Goal: Information Seeking & Learning: Learn about a topic

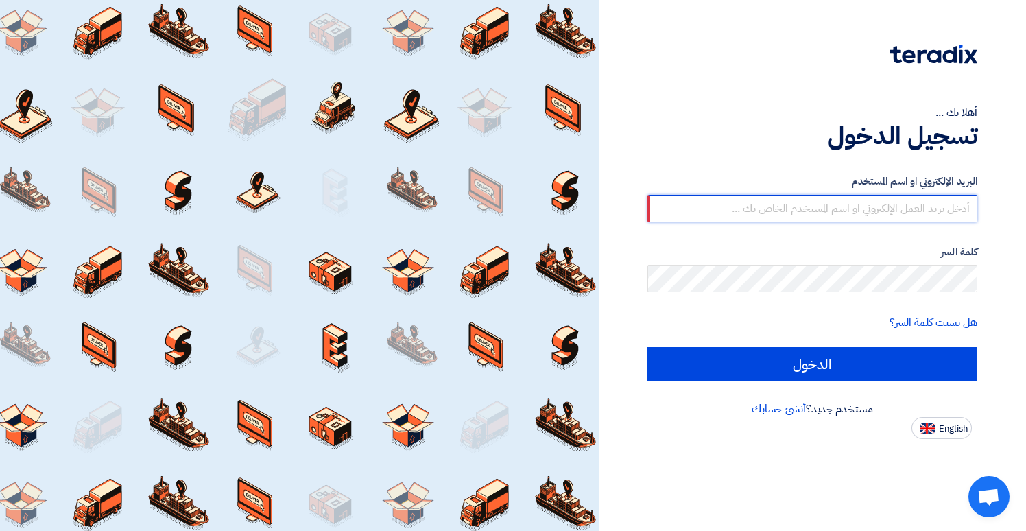
type input "[EMAIL_ADDRESS][DOMAIN_NAME]"
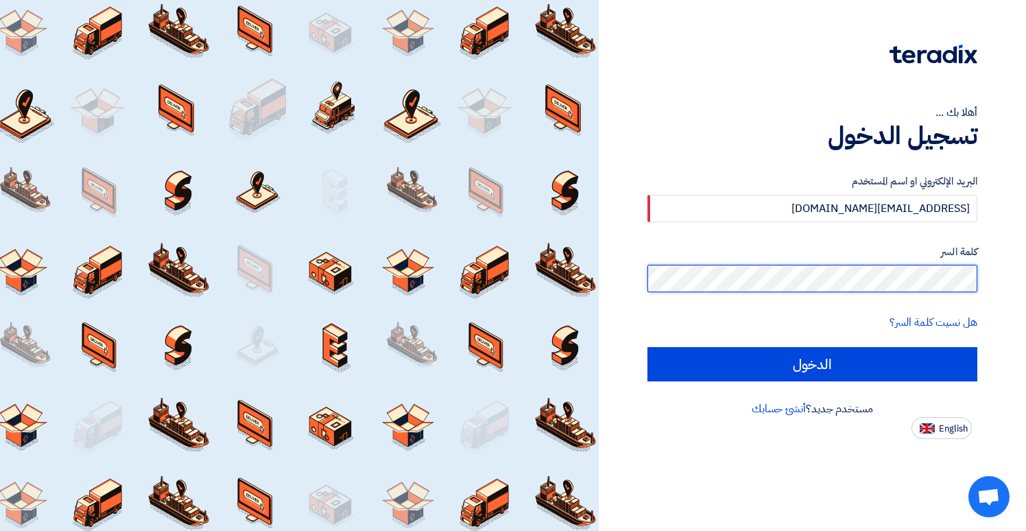
click at [812, 364] on input "الدخول" at bounding box center [812, 364] width 330 height 34
type input "Sign in"
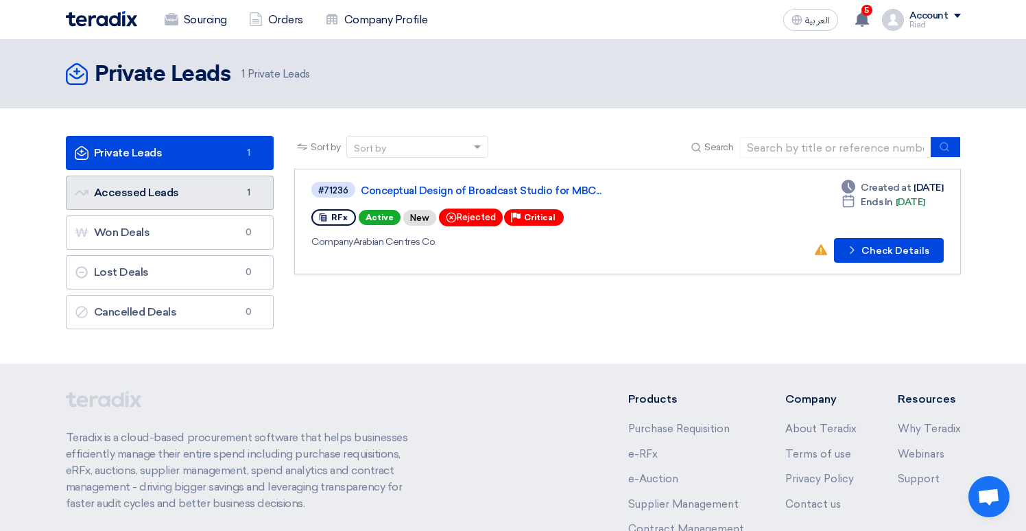
click at [213, 195] on link "Accessed Leads Accessed Leads 1" at bounding box center [170, 193] width 209 height 34
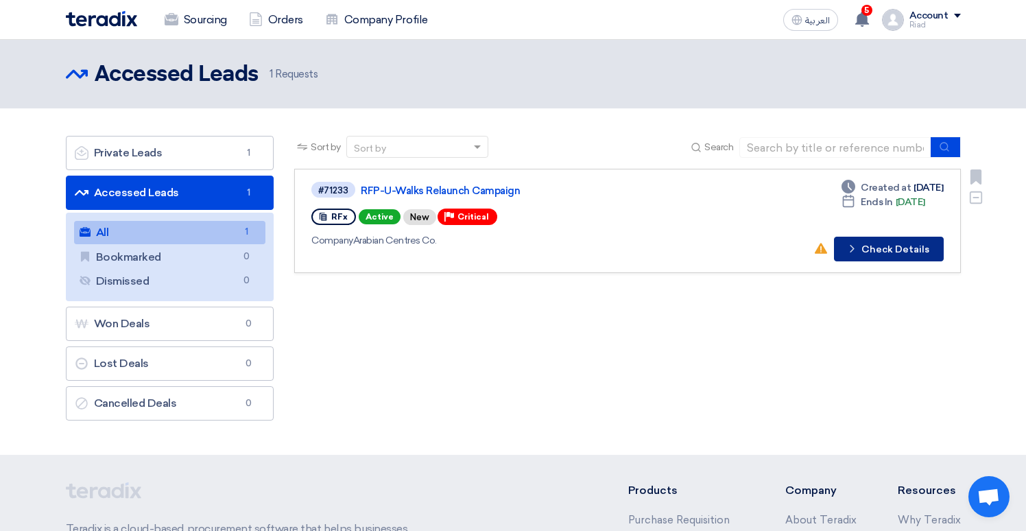
click at [893, 243] on button "Check details Check Details" at bounding box center [889, 249] width 110 height 25
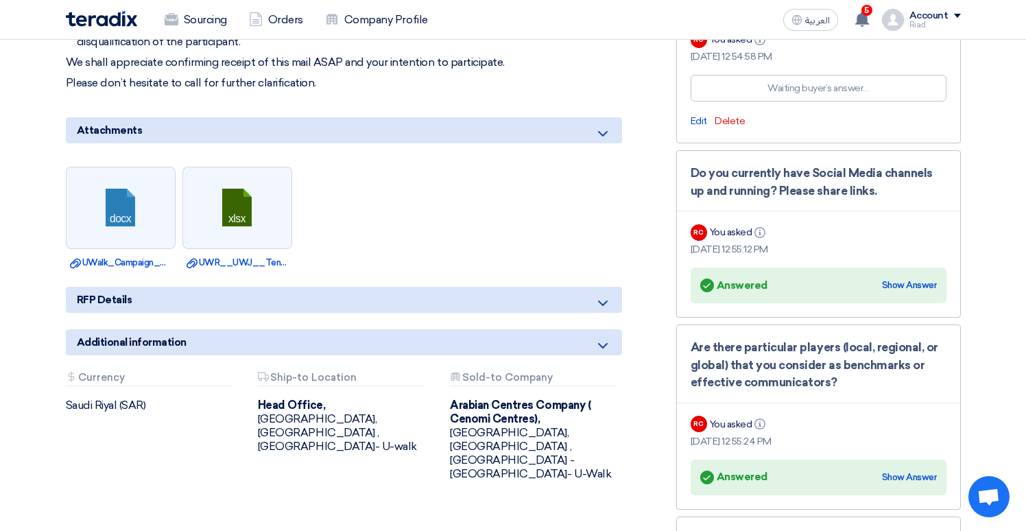
scroll to position [737, 0]
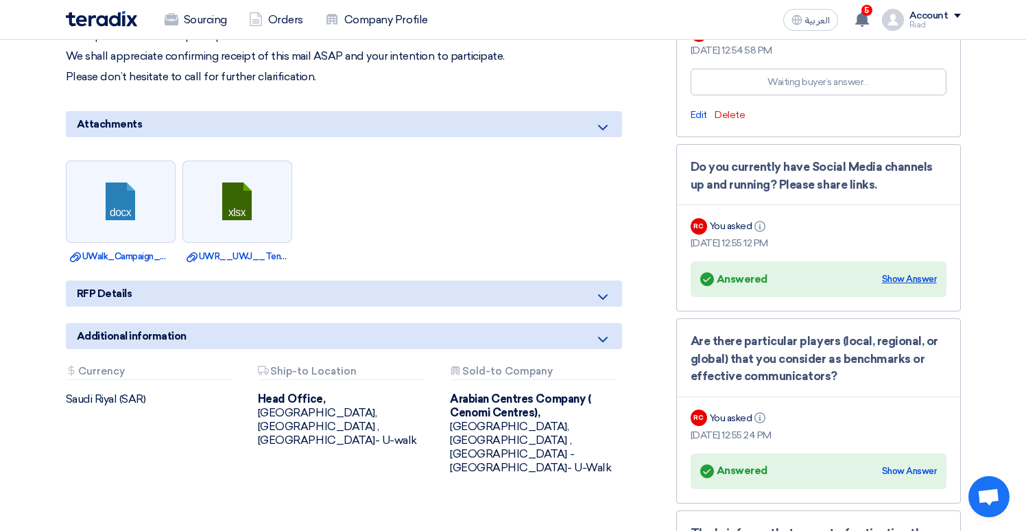
click at [906, 276] on div "Show Answer" at bounding box center [909, 279] width 55 height 14
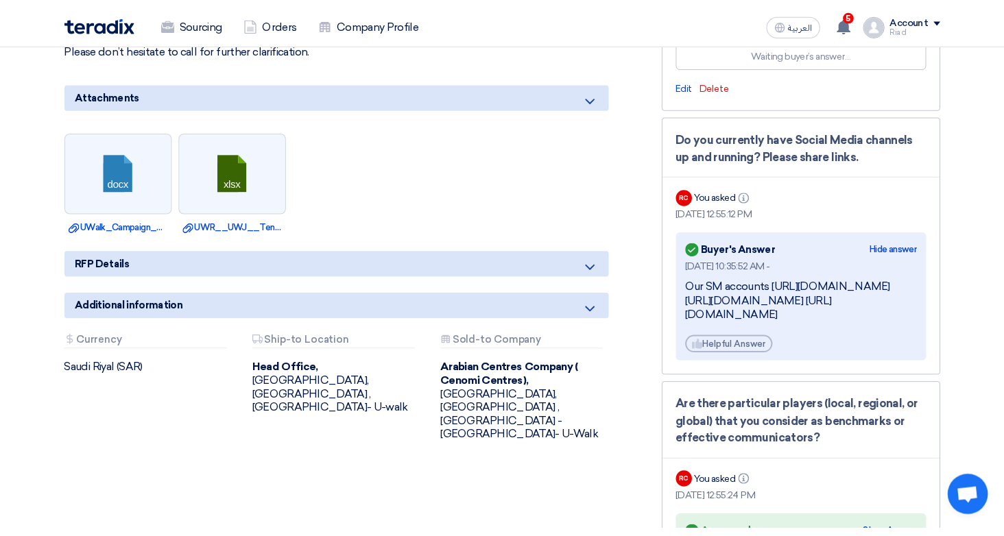
scroll to position [770, 0]
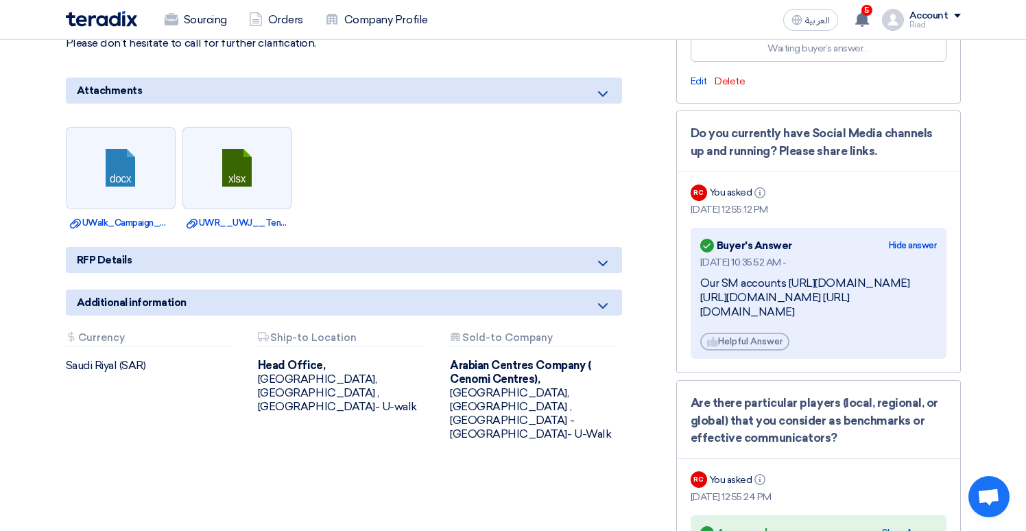
drag, startPoint x: 739, startPoint y: 349, endPoint x: 674, endPoint y: 279, distance: 95.6
click at [674, 279] on div "RFx Timeline RFx Deadline Time Remaining 5 Day : 0 Hr : 15 Min Questions Wall 7…" at bounding box center [818, 319] width 305 height 1763
copy div "Our SM accounts [URL][DOMAIN_NAME] [URL][DOMAIN_NAME] [URL][DOMAIN_NAME]"
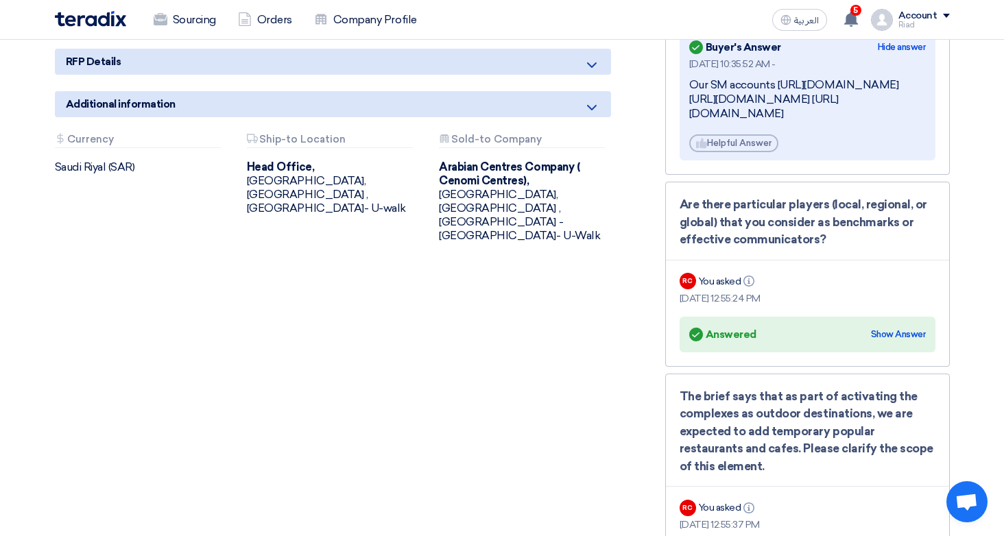
scroll to position [969, 0]
click at [896, 341] on div "Show Answer" at bounding box center [898, 334] width 55 height 14
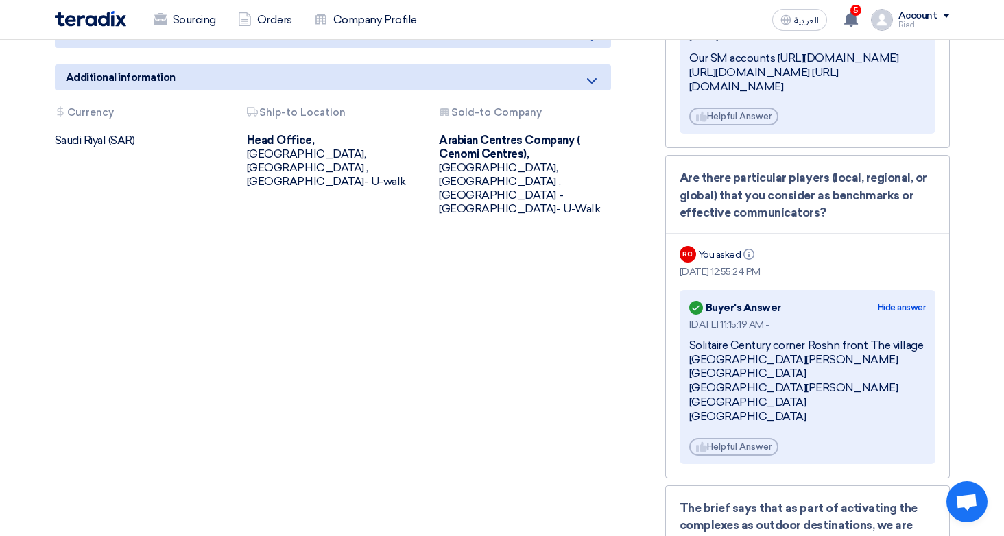
scroll to position [1025, 0]
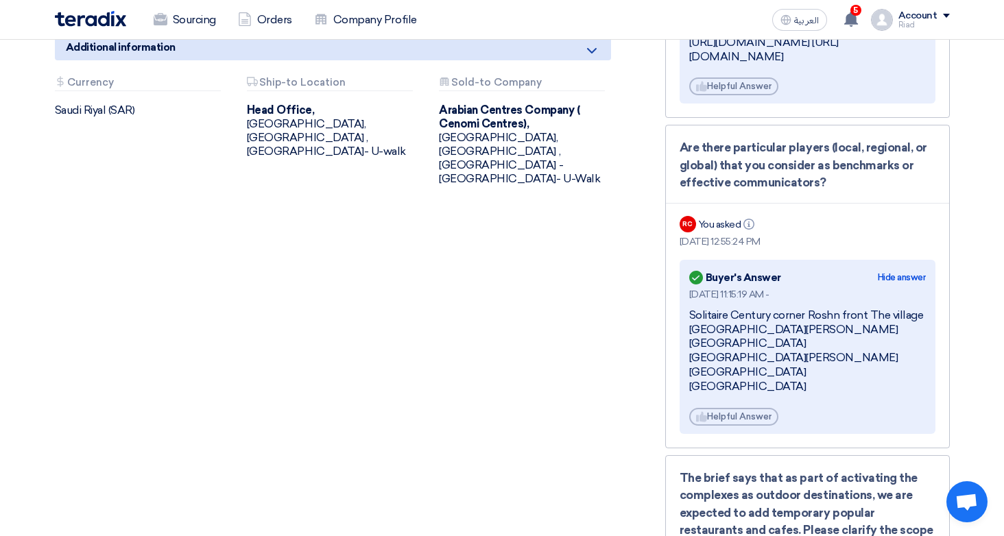
drag, startPoint x: 861, startPoint y: 390, endPoint x: 671, endPoint y: 346, distance: 195.2
click at [671, 346] on div "Are there particular players (local, regional, or global) that you consider as …" at bounding box center [807, 286] width 285 height 323
copy div "Solitaire Century corner Roshn front The village [GEOGRAPHIC_DATA][PERSON_NAME]…"
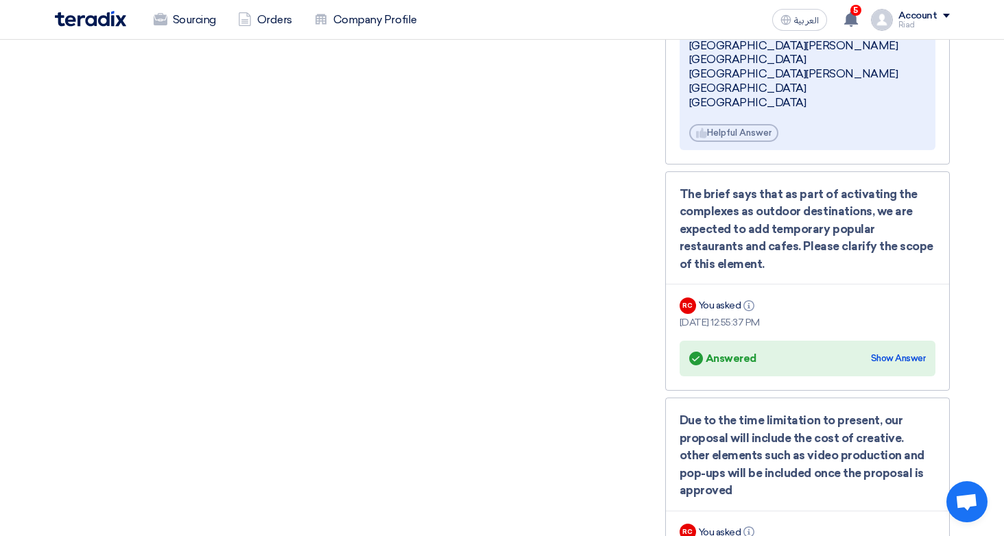
scroll to position [1317, 0]
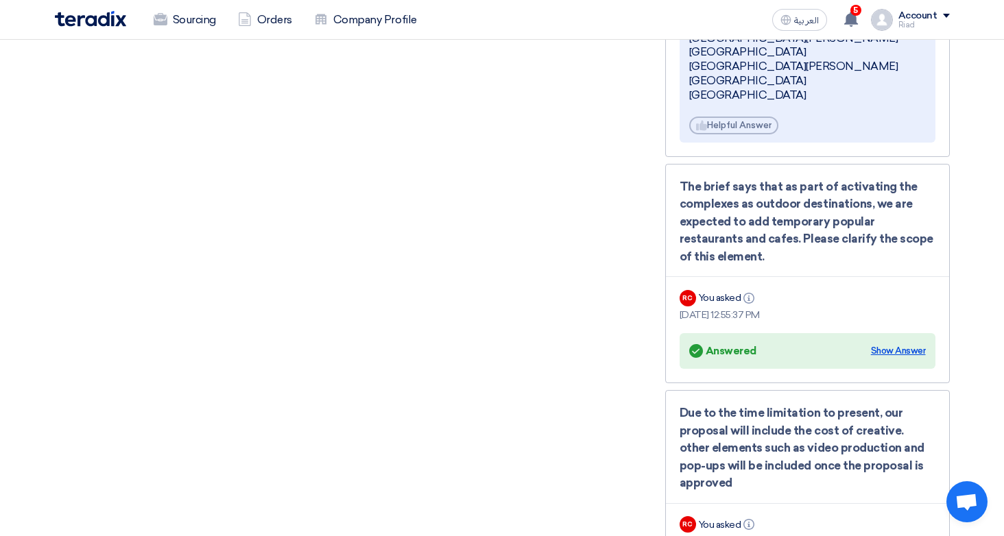
click at [896, 352] on div "Show Answer" at bounding box center [898, 351] width 55 height 14
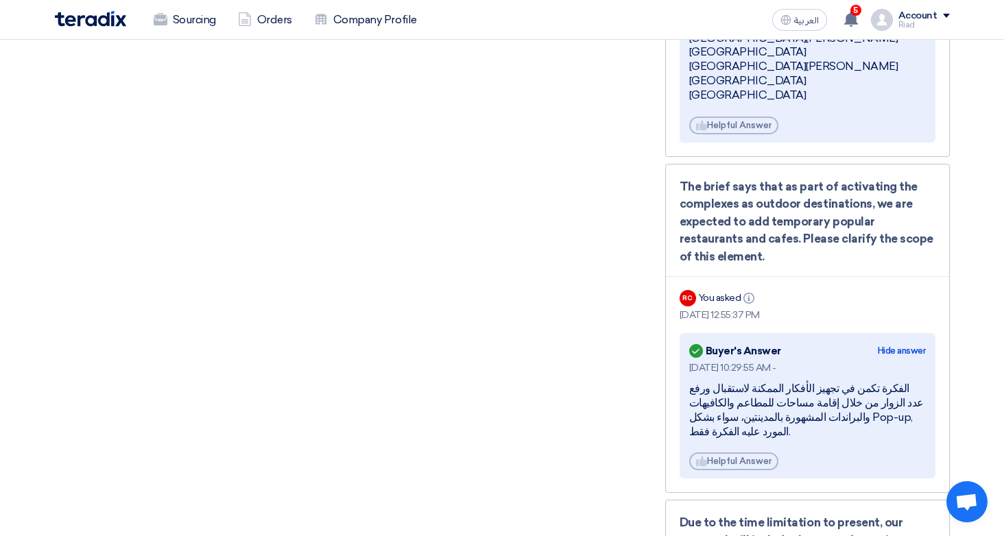
scroll to position [1385, 0]
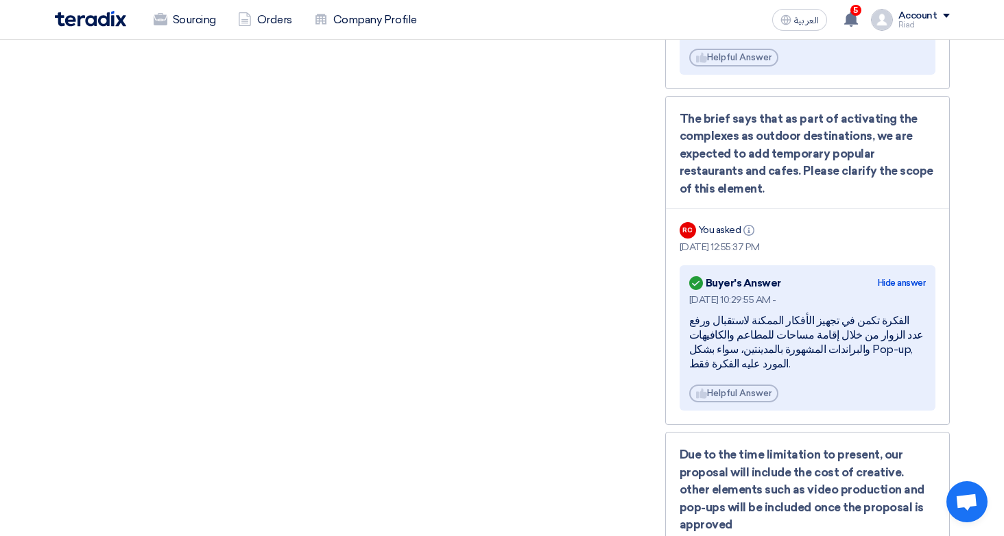
click at [827, 339] on div "الفكرة تكمن في تجهيز الأفكار الممكنة لاستقبال ورفع عدد الزوار من خلال إقامة مسا…" at bounding box center [807, 342] width 237 height 57
copy div "الفكرة تكمن في تجهيز الأفكار الممكنة لاستقبال ورفع عدد الزوار من خلال إقامة مسا…"
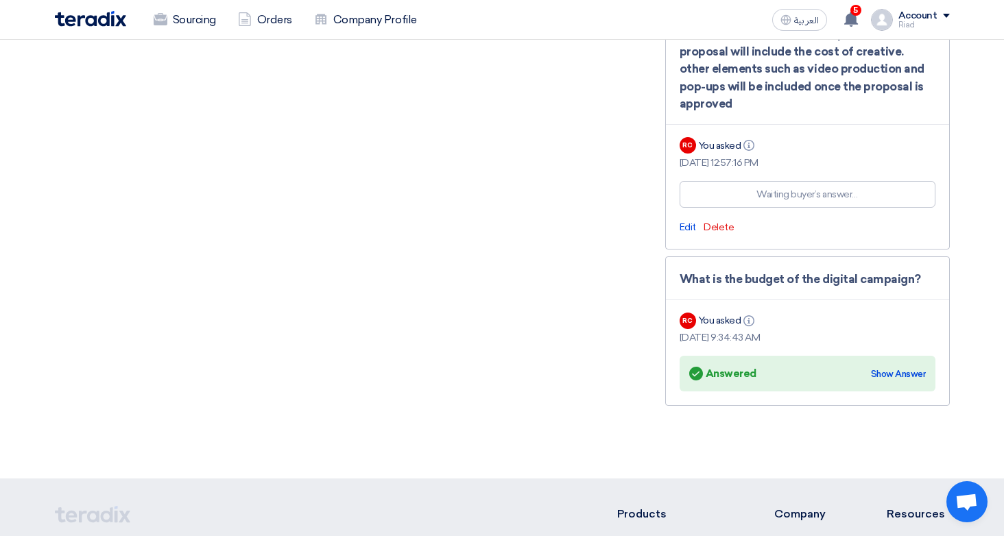
scroll to position [1806, 0]
click at [894, 368] on div "Show Answer" at bounding box center [898, 375] width 55 height 14
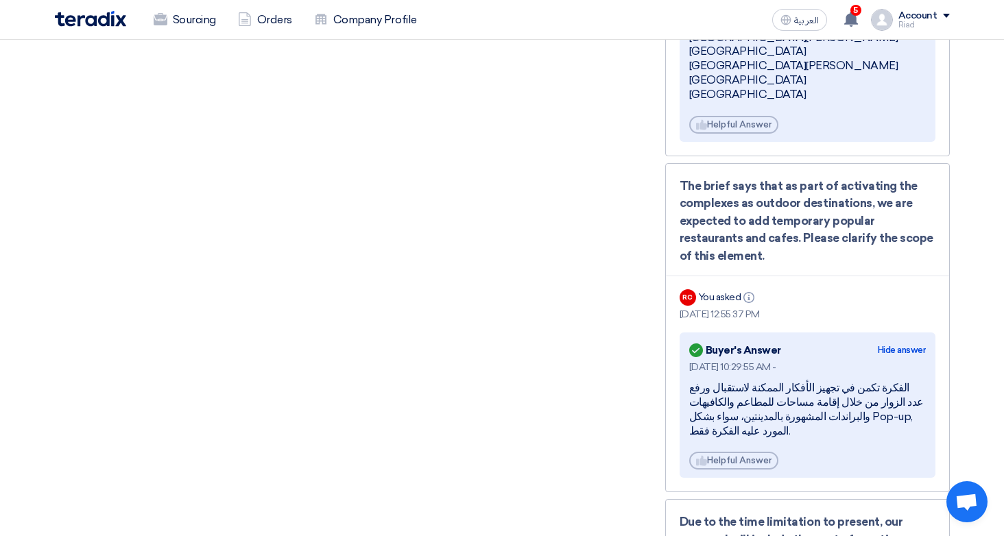
scroll to position [1318, 0]
drag, startPoint x: 730, startPoint y: 261, endPoint x: 658, endPoint y: 191, distance: 101.4
copy div "The brief says that as part of activating the complexes as outdoor destinations…"
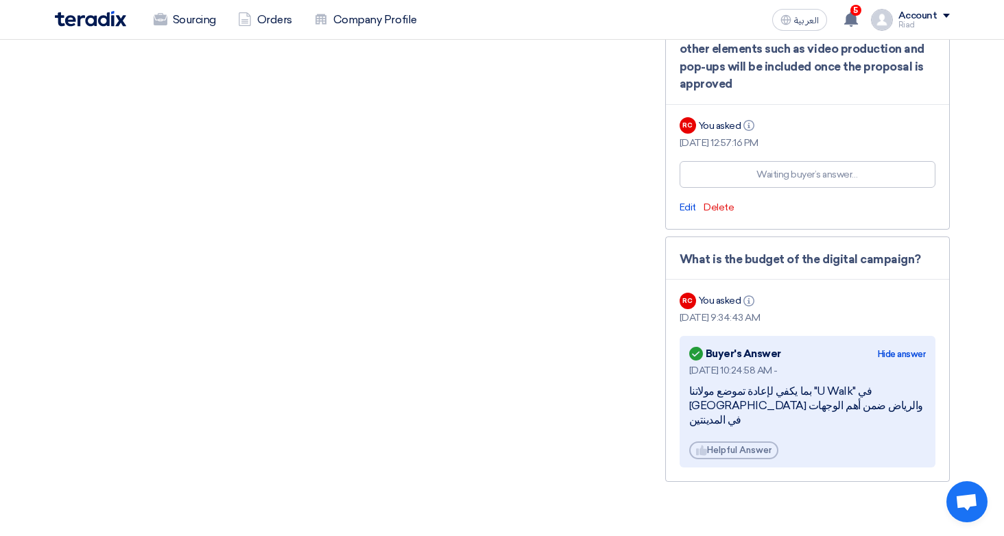
scroll to position [1841, 0]
